Goal: Task Accomplishment & Management: Use online tool/utility

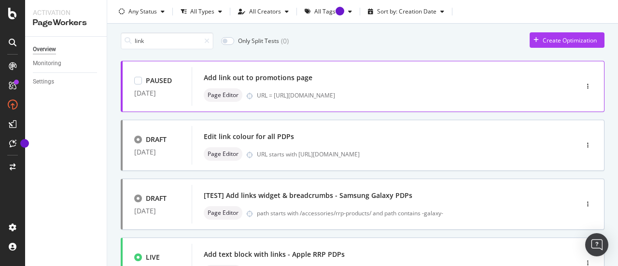
scroll to position [28, 0]
click at [583, 81] on div "button" at bounding box center [587, 86] width 9 height 14
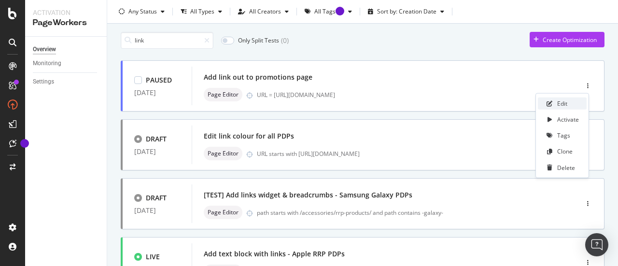
click at [570, 101] on div "Edit" at bounding box center [562, 104] width 49 height 12
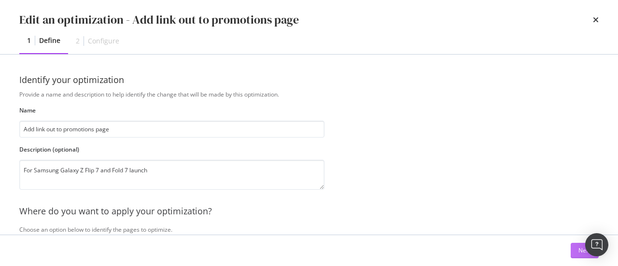
click at [574, 252] on button "Next" at bounding box center [585, 250] width 28 height 15
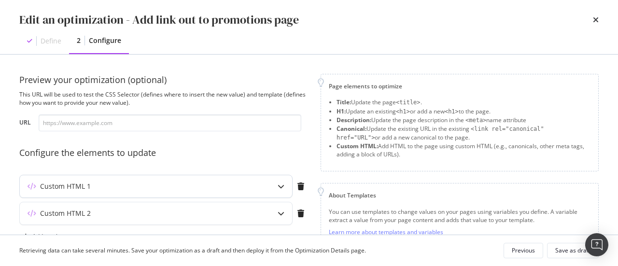
click at [210, 185] on div "Custom HTML 1" at bounding box center [137, 187] width 234 height 10
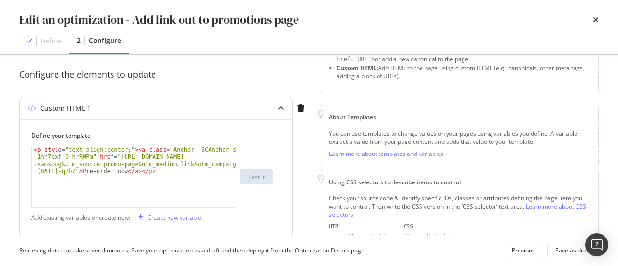
scroll to position [54, 0]
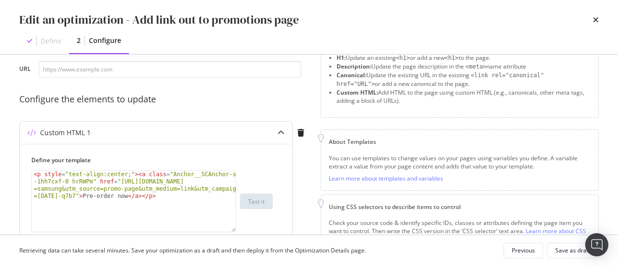
click at [200, 209] on div "< p style = "text-align:center;" > < a class = "Anchor__SCAnchor-sc -1hh7cxf-0 …" at bounding box center [134, 230] width 205 height 119
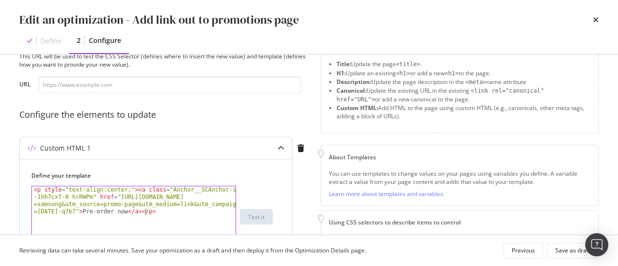
scroll to position [38, 0]
type textarea "<p style="text-align:center;"><a class="Anchor__SCAnchor-sc-1hh7cxf-0 hrRWPm" h…"
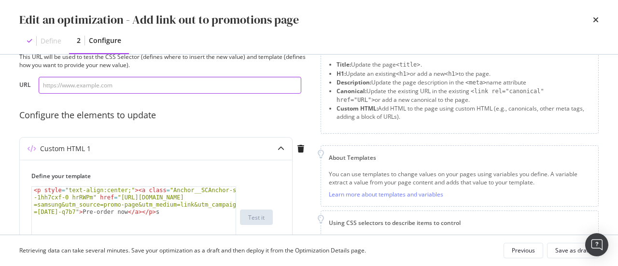
click at [207, 90] on input "modal" at bounding box center [170, 85] width 263 height 17
paste input "[DOMAIN_NAME][URL]"
type input "[DOMAIN_NAME][URL]"
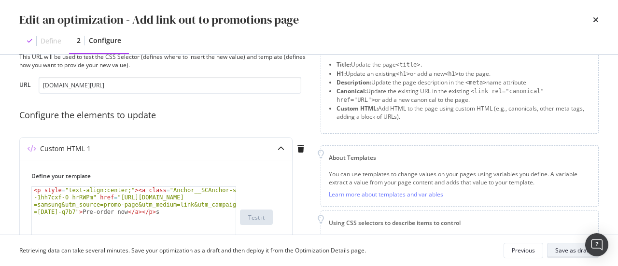
click at [570, 254] on div "Save as draft" at bounding box center [572, 250] width 35 height 8
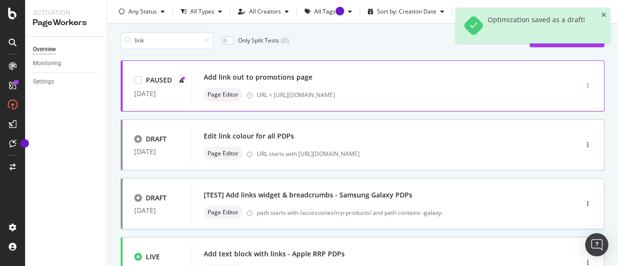
click at [583, 84] on div "button" at bounding box center [587, 86] width 9 height 6
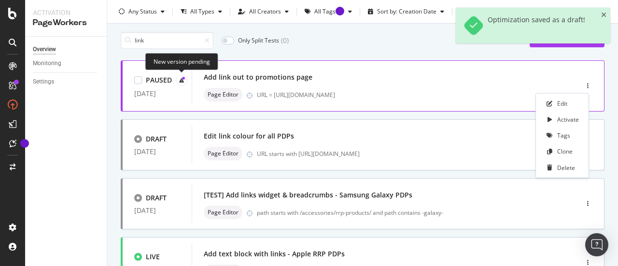
click at [181, 76] on div at bounding box center [182, 80] width 12 height 12
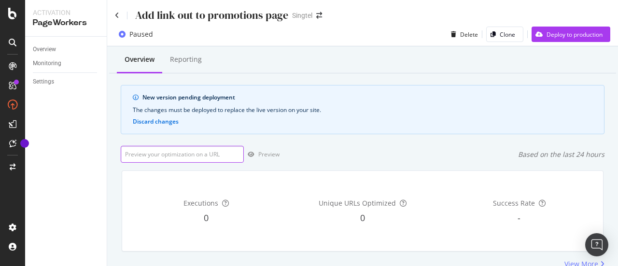
click at [205, 153] on input "url" at bounding box center [182, 154] width 123 height 17
paste input "[DOMAIN_NAME][URL]"
click at [160, 152] on input "[DOMAIN_NAME][URL]" at bounding box center [182, 154] width 123 height 17
type input "[DOMAIN_NAME][URL]"
click at [197, 151] on input "[DOMAIN_NAME][URL]" at bounding box center [182, 154] width 123 height 17
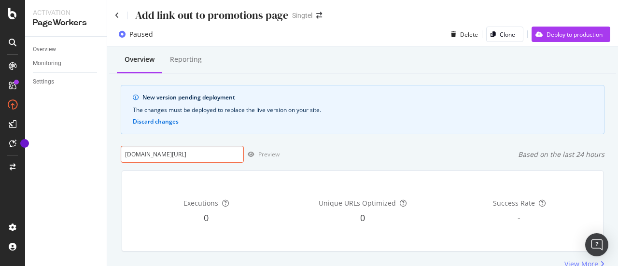
click at [197, 151] on input "[DOMAIN_NAME][URL]" at bounding box center [182, 154] width 123 height 17
paste input "[URL][DOMAIN_NAME]"
type input "[URL][DOMAIN_NAME]"
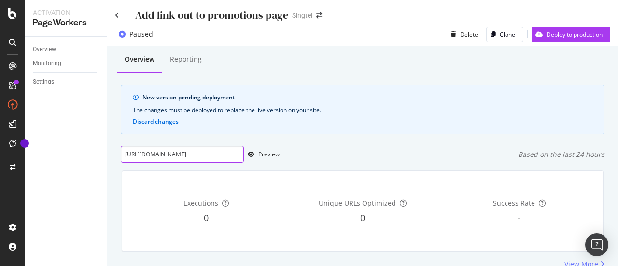
click at [203, 155] on input "[URL][DOMAIN_NAME]" at bounding box center [182, 154] width 123 height 17
paste input "[URL][DOMAIN_NAME]"
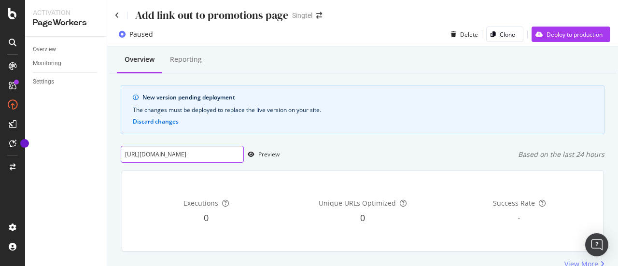
drag, startPoint x: 203, startPoint y: 155, endPoint x: 105, endPoint y: 131, distance: 100.9
click at [105, 131] on div "Activation PageWorkers Overview Monitoring Settings Add link out to promotions …" at bounding box center [321, 133] width 593 height 266
type input "[URL][DOMAIN_NAME]"
click at [276, 158] on div "Preview" at bounding box center [262, 154] width 36 height 14
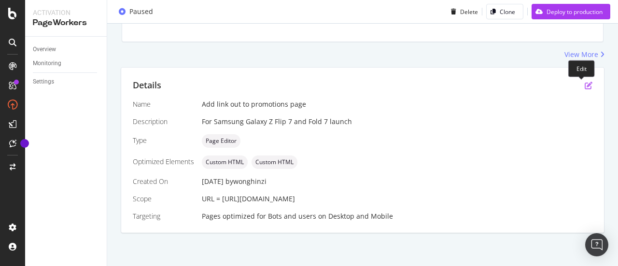
click at [585, 84] on icon "pen-to-square" at bounding box center [589, 86] width 8 height 8
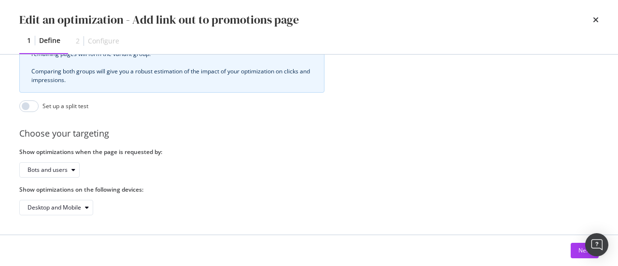
scroll to position [232, 0]
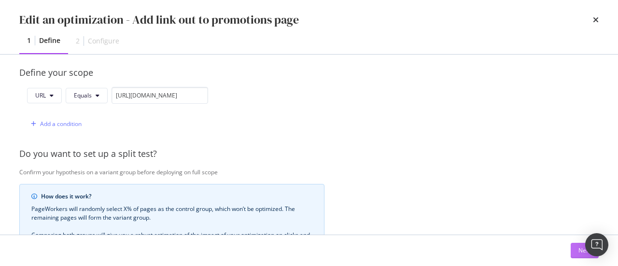
click at [573, 255] on button "Next" at bounding box center [585, 250] width 28 height 15
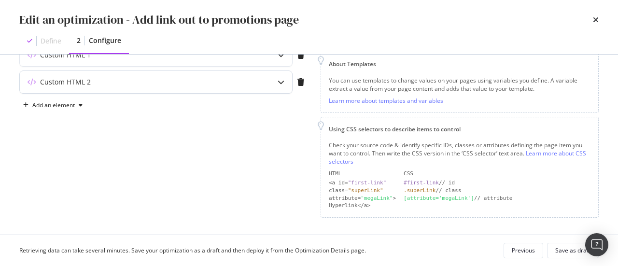
click at [189, 86] on div "Custom HTML 2" at bounding box center [156, 82] width 272 height 22
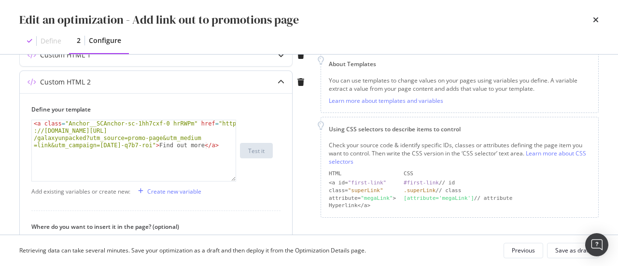
scroll to position [166, 0]
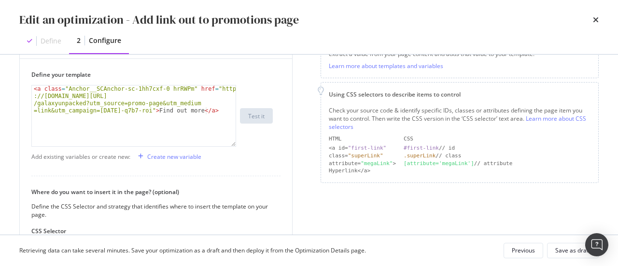
click at [3, 162] on div "Preview your optimization (optional) This URL will be used to test the CSS Sele…" at bounding box center [309, 145] width 618 height 180
click at [5, 72] on div "Preview your optimization (optional) This URL will be used to test the CSS Sele…" at bounding box center [309, 145] width 618 height 180
type textarea "<a class="Anchor__SCAnchor-sc-1hh7cxf-0 hrRWPm" href="[URL][DOMAIN_NAME][DATE]"…"
click at [174, 99] on div "< a class = "Anchor__SCAnchor-sc-1hh7cxf-0 hrRWPm" href = "https ://[DOMAIN_NAM…" at bounding box center [134, 144] width 205 height 119
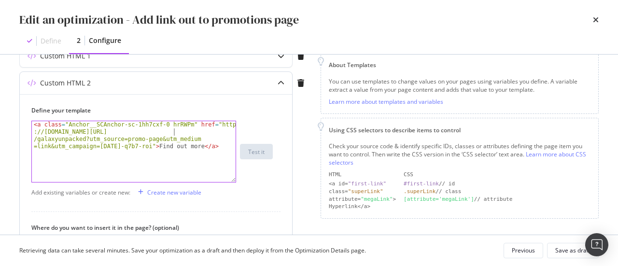
scroll to position [118, 0]
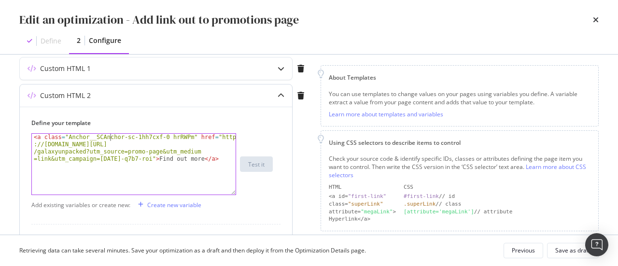
click at [109, 140] on div "< a class = "Anchor__SCAnchor-sc-1hh7cxf-0 hrRWPm" href = "https ://[DOMAIN_NAM…" at bounding box center [134, 193] width 205 height 119
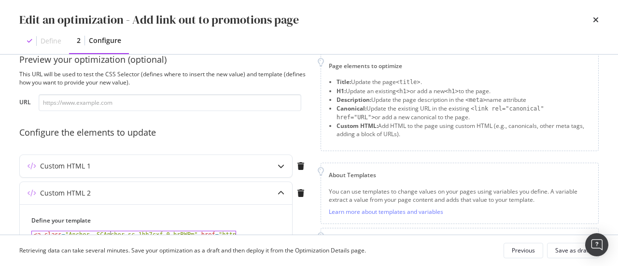
scroll to position [0, 0]
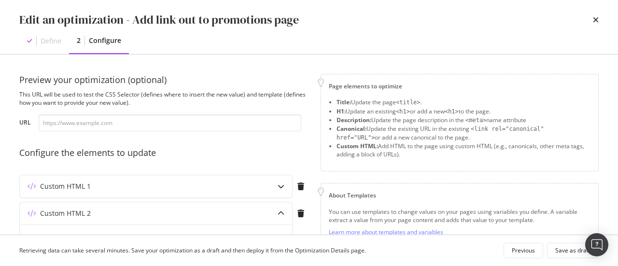
click at [595, 22] on icon "times" at bounding box center [596, 20] width 6 height 8
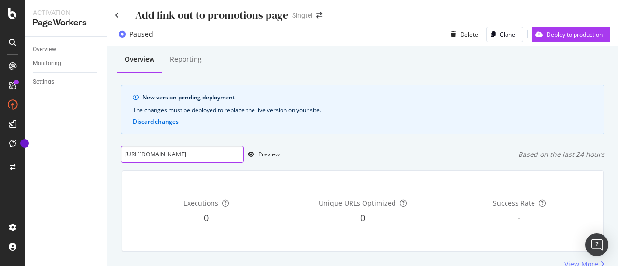
click at [193, 157] on input "[URL][DOMAIN_NAME]" at bounding box center [182, 154] width 123 height 17
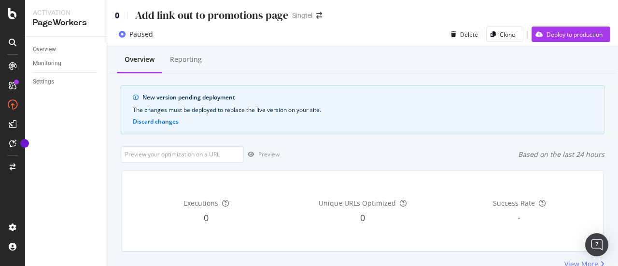
click at [117, 18] on icon at bounding box center [117, 15] width 4 height 7
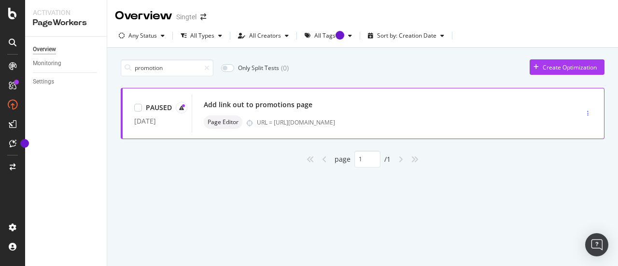
click at [588, 115] on icon "button" at bounding box center [587, 114] width 1 height 6
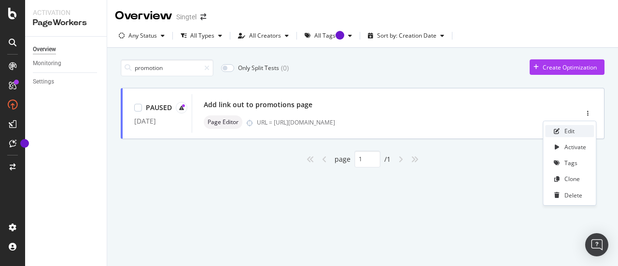
click at [561, 129] on div "Edit" at bounding box center [569, 131] width 49 height 12
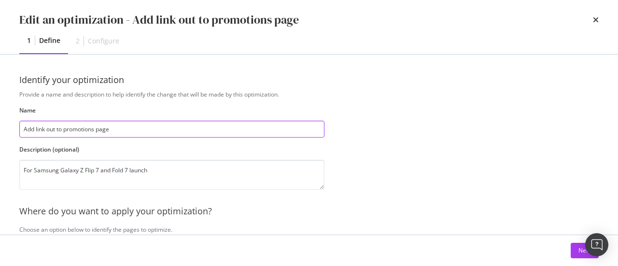
scroll to position [401, 0]
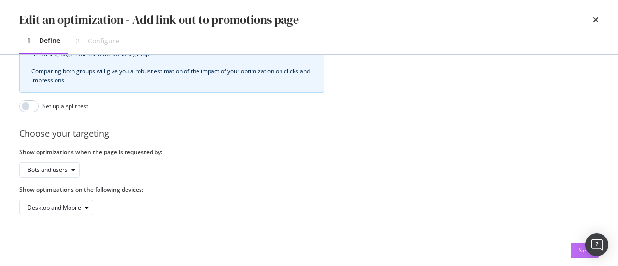
click at [573, 249] on button "Next" at bounding box center [585, 250] width 28 height 15
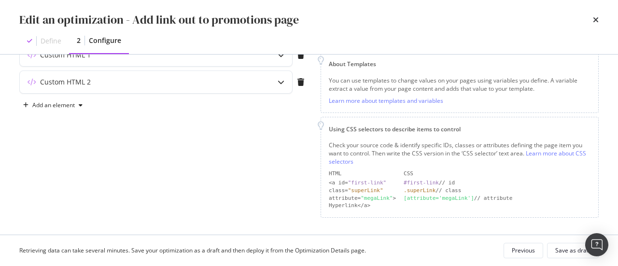
scroll to position [0, 0]
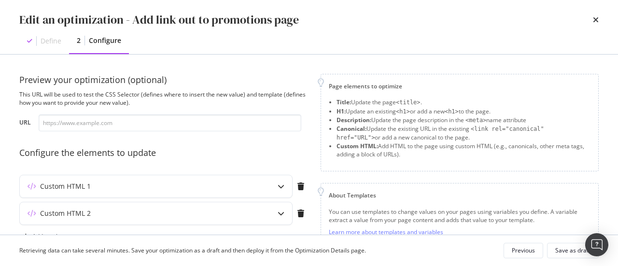
click at [600, 19] on div "Edit an optimization - Add link out to promotions page Define 2 Configure" at bounding box center [309, 27] width 618 height 54
click at [596, 18] on icon "times" at bounding box center [596, 20] width 6 height 8
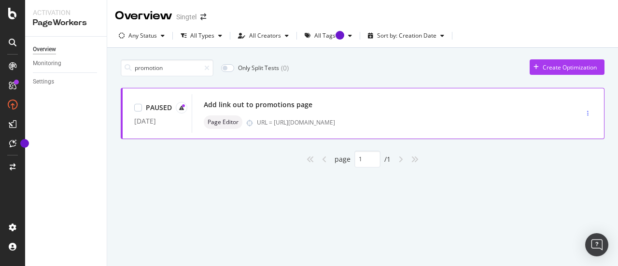
click at [589, 113] on div "button" at bounding box center [587, 114] width 9 height 6
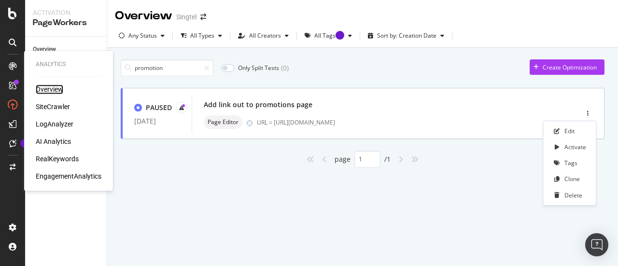
click at [52, 87] on div "Overview" at bounding box center [50, 89] width 28 height 10
